Goal: Find specific page/section: Find specific page/section

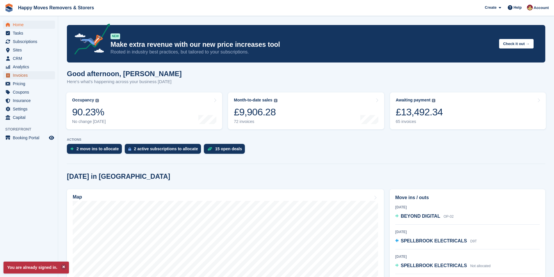
click at [20, 74] on span "Invoices" at bounding box center [30, 75] width 35 height 8
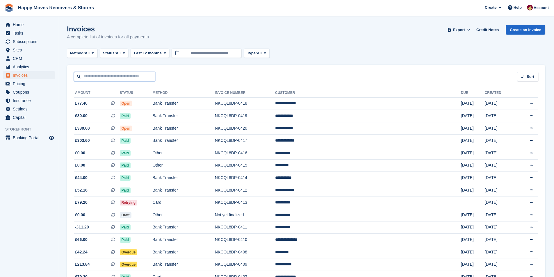
click at [116, 80] on input "text" at bounding box center [114, 77] width 81 height 10
type input "******"
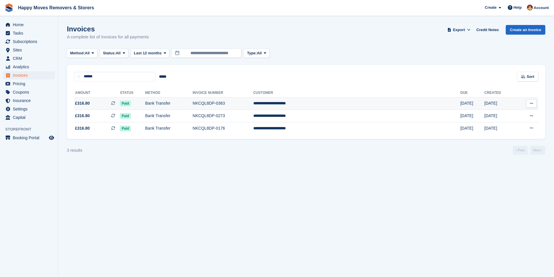
click at [331, 106] on td "**********" at bounding box center [356, 103] width 207 height 13
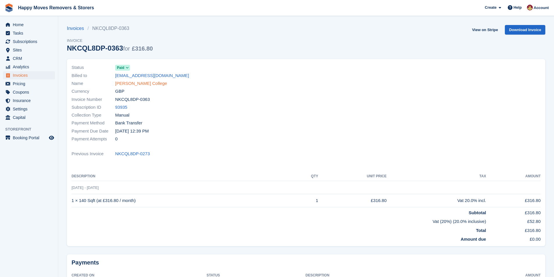
click at [133, 83] on link "Arthur Findlay College" at bounding box center [141, 83] width 52 height 7
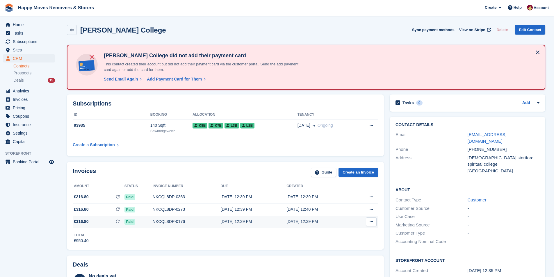
click at [197, 222] on div "NKCQL8DP-0176" at bounding box center [187, 222] width 68 height 6
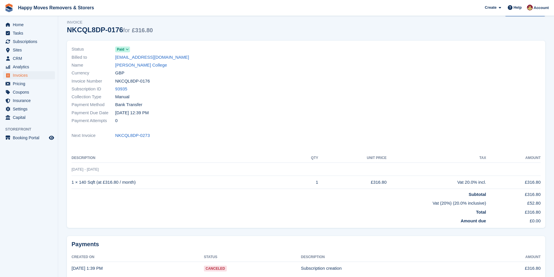
scroll to position [50, 0]
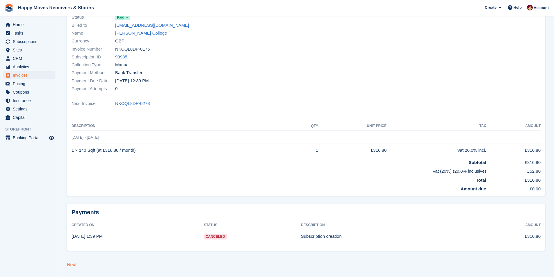
click at [72, 263] on link "Next" at bounding box center [72, 264] width 10 height 5
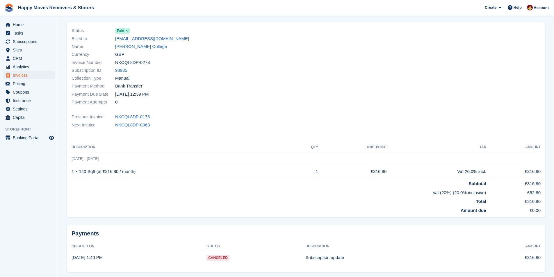
scroll to position [58, 0]
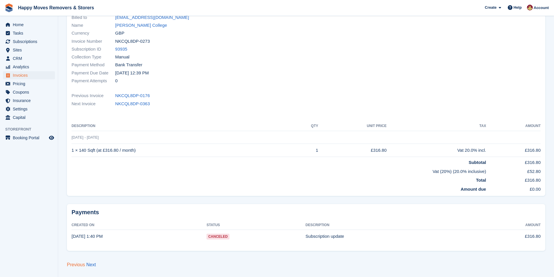
click at [72, 263] on link "Previous" at bounding box center [76, 264] width 18 height 5
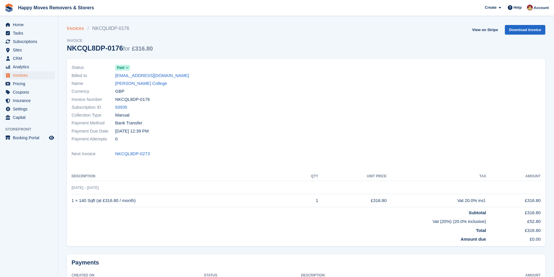
click at [75, 28] on link "Invoices" at bounding box center [77, 28] width 21 height 7
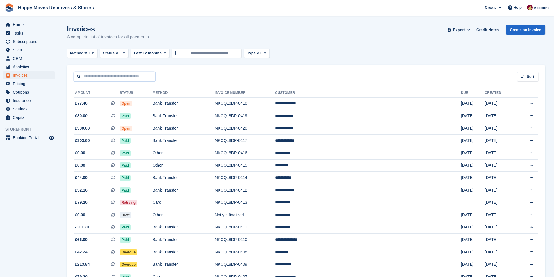
click at [120, 77] on input "text" at bounding box center [114, 77] width 81 height 10
type input "***"
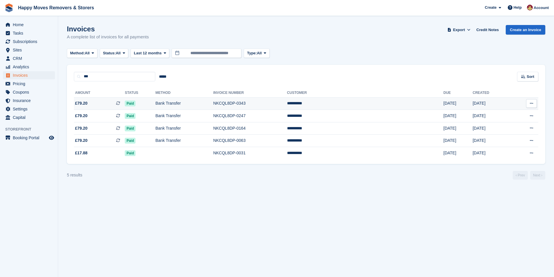
click at [88, 102] on span "£79.20 This is a recurring subscription invoice." at bounding box center [99, 103] width 51 height 6
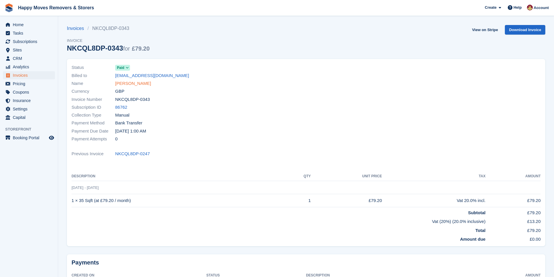
click at [129, 83] on link "[PERSON_NAME]" at bounding box center [133, 83] width 36 height 7
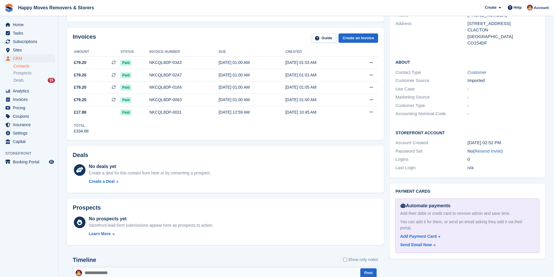
scroll to position [116, 0]
